Goal: Information Seeking & Learning: Learn about a topic

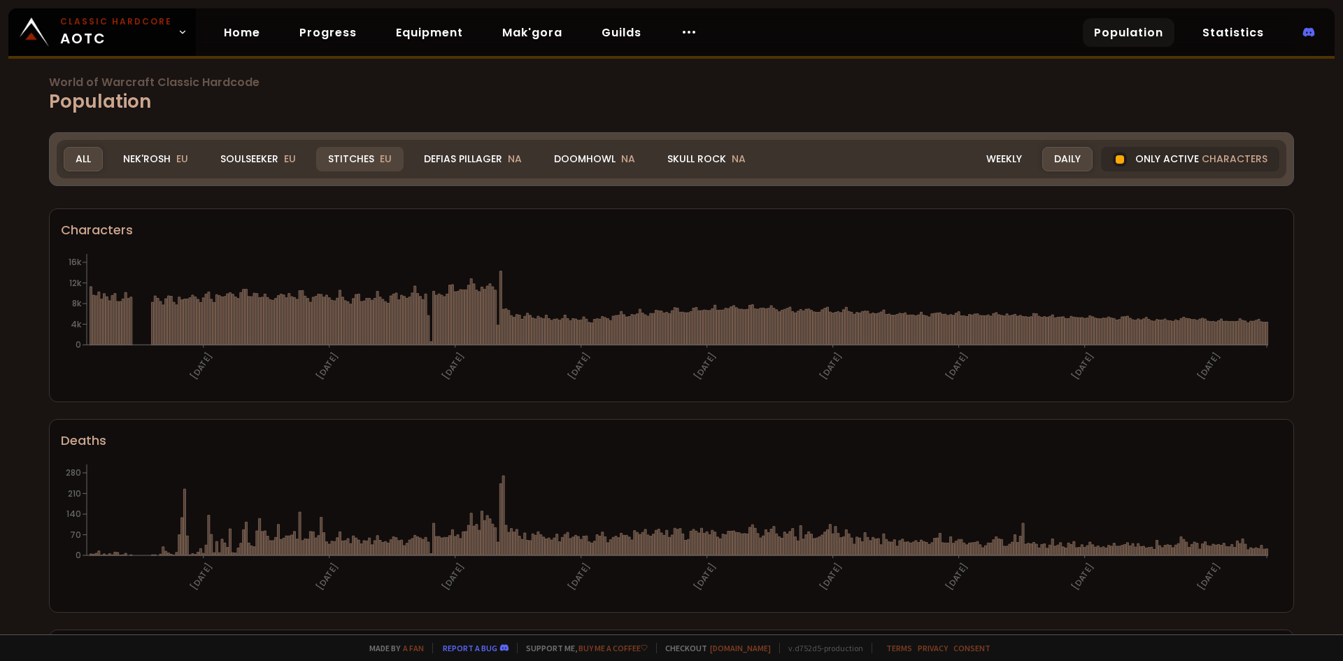
click at [348, 167] on div "Stitches EU" at bounding box center [359, 159] width 87 height 24
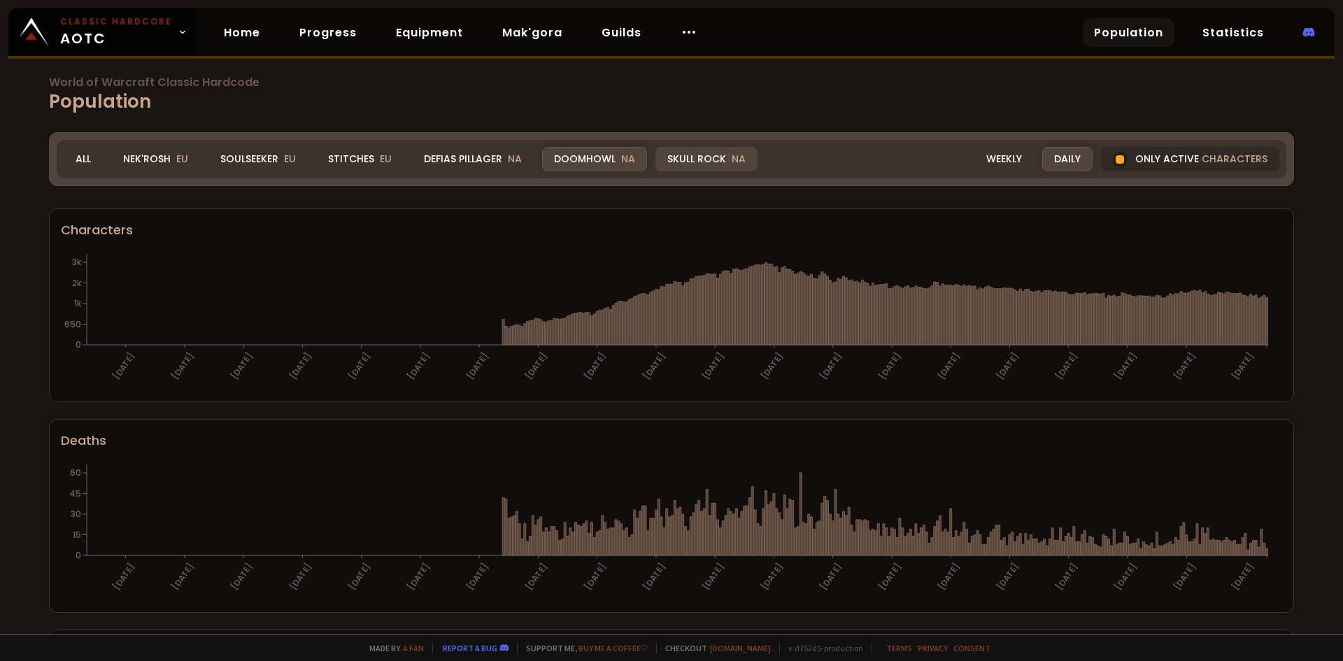
click at [697, 159] on div "Skull Rock NA" at bounding box center [707, 159] width 102 height 24
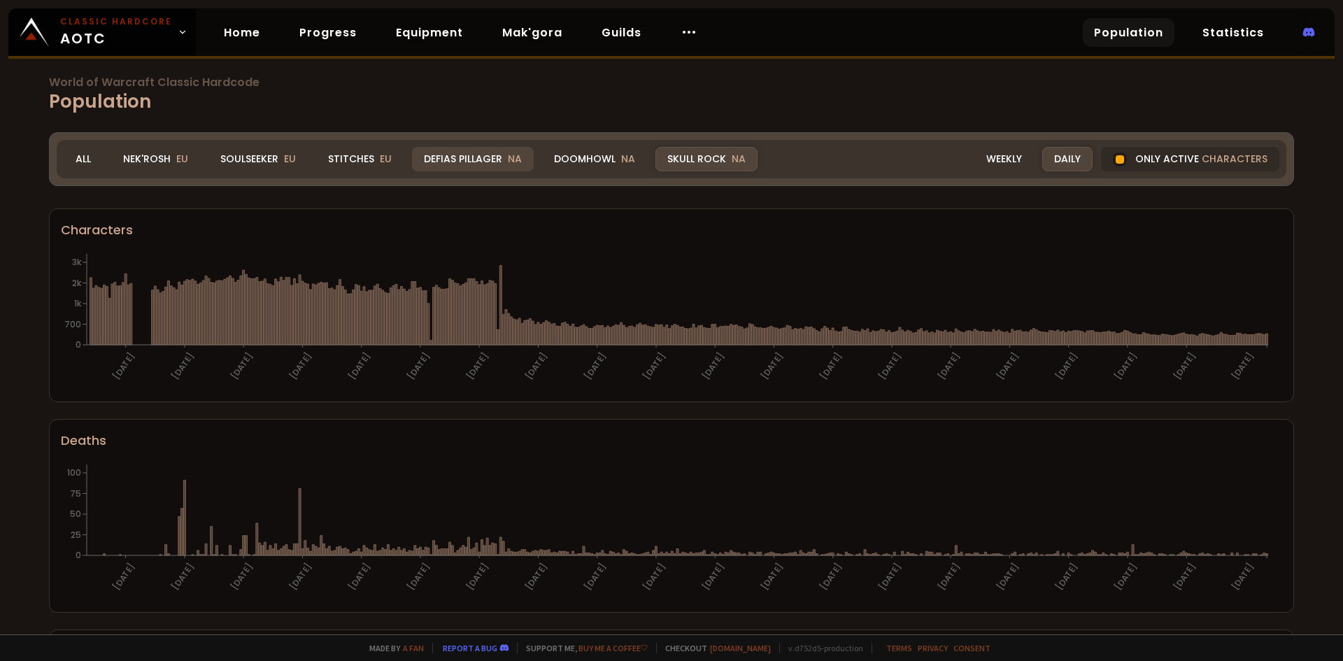
click at [481, 157] on div "Defias Pillager NA" at bounding box center [473, 159] width 122 height 24
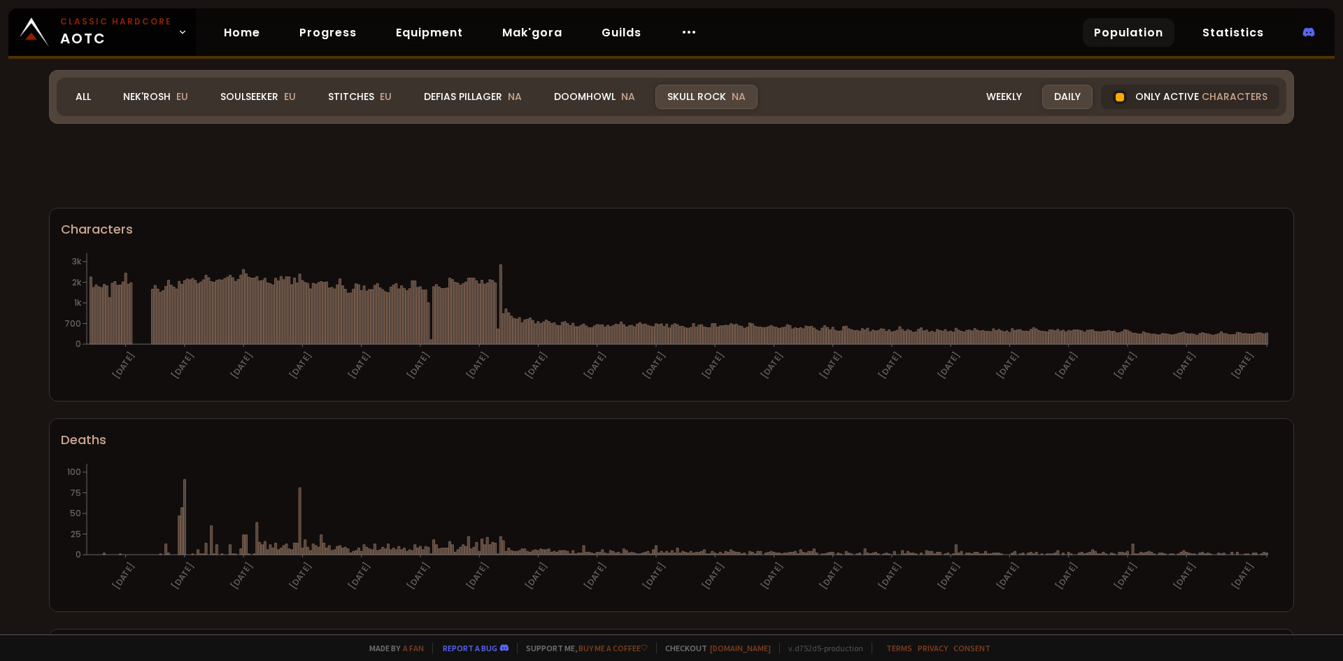
scroll to position [276, 0]
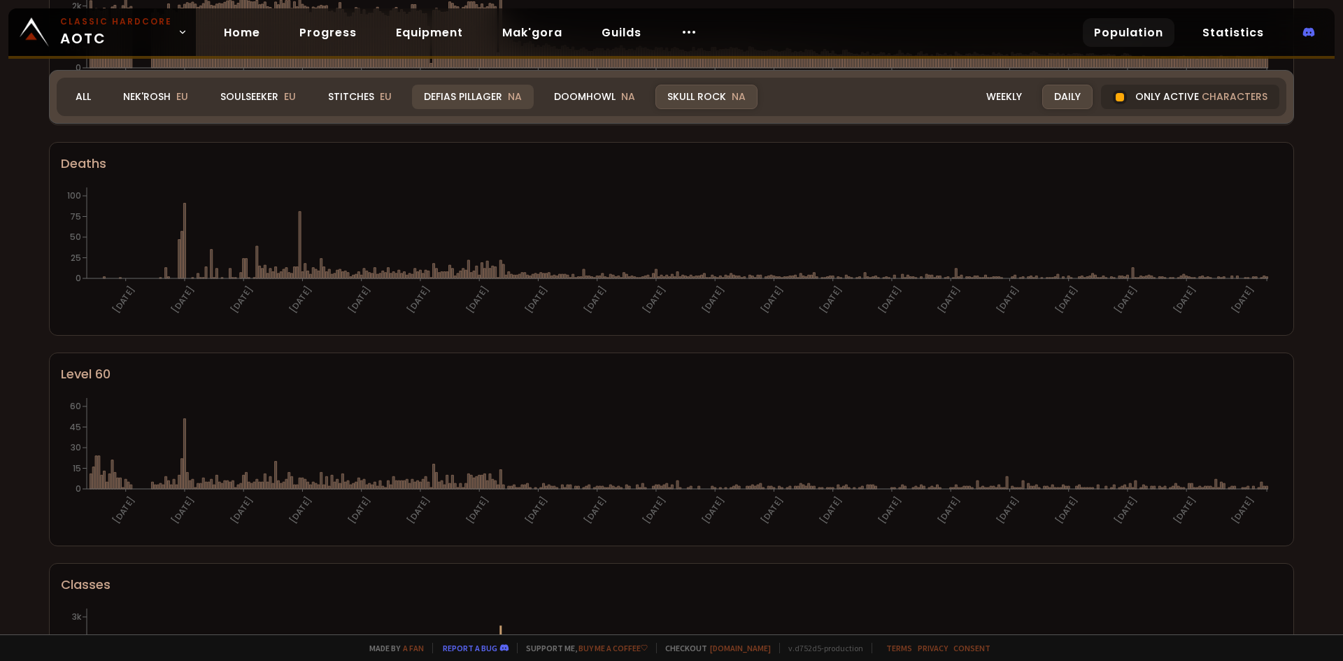
click at [480, 101] on div "Defias Pillager NA" at bounding box center [473, 97] width 122 height 24
